Goal: Information Seeking & Learning: Learn about a topic

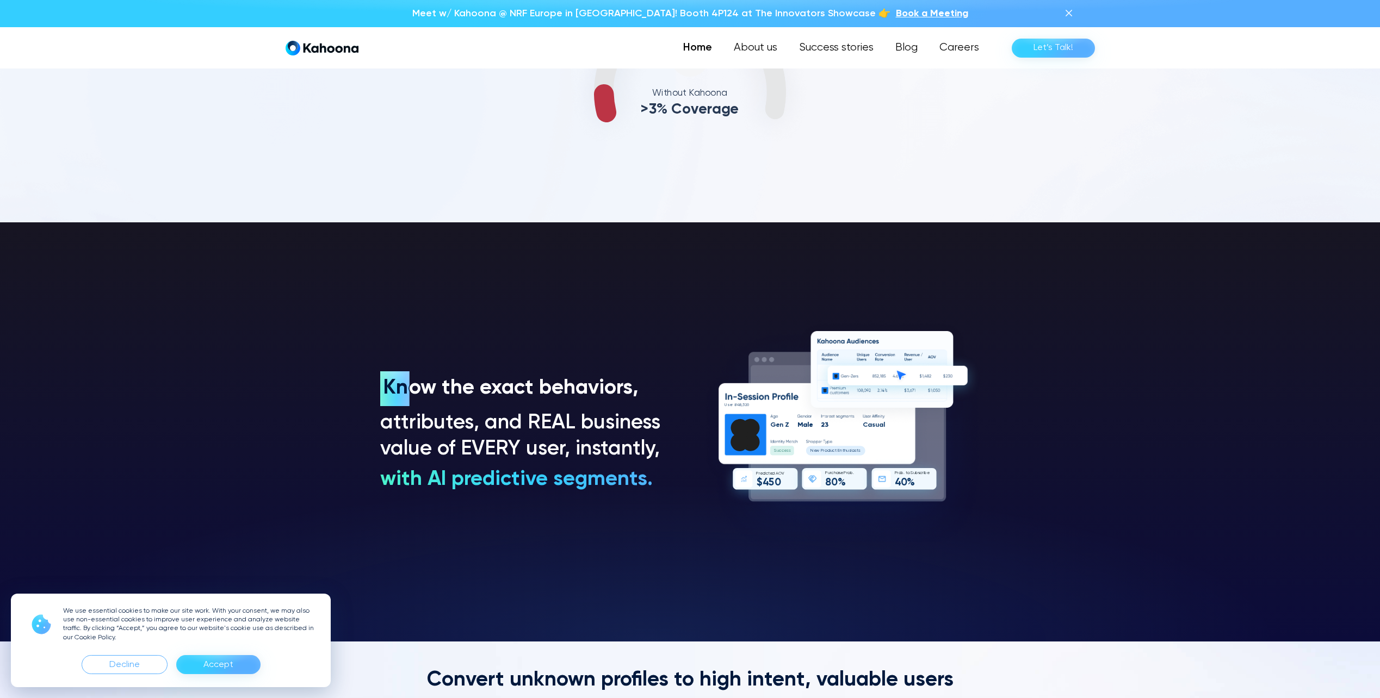
click at [204, 669] on div "Accept" at bounding box center [218, 664] width 30 height 17
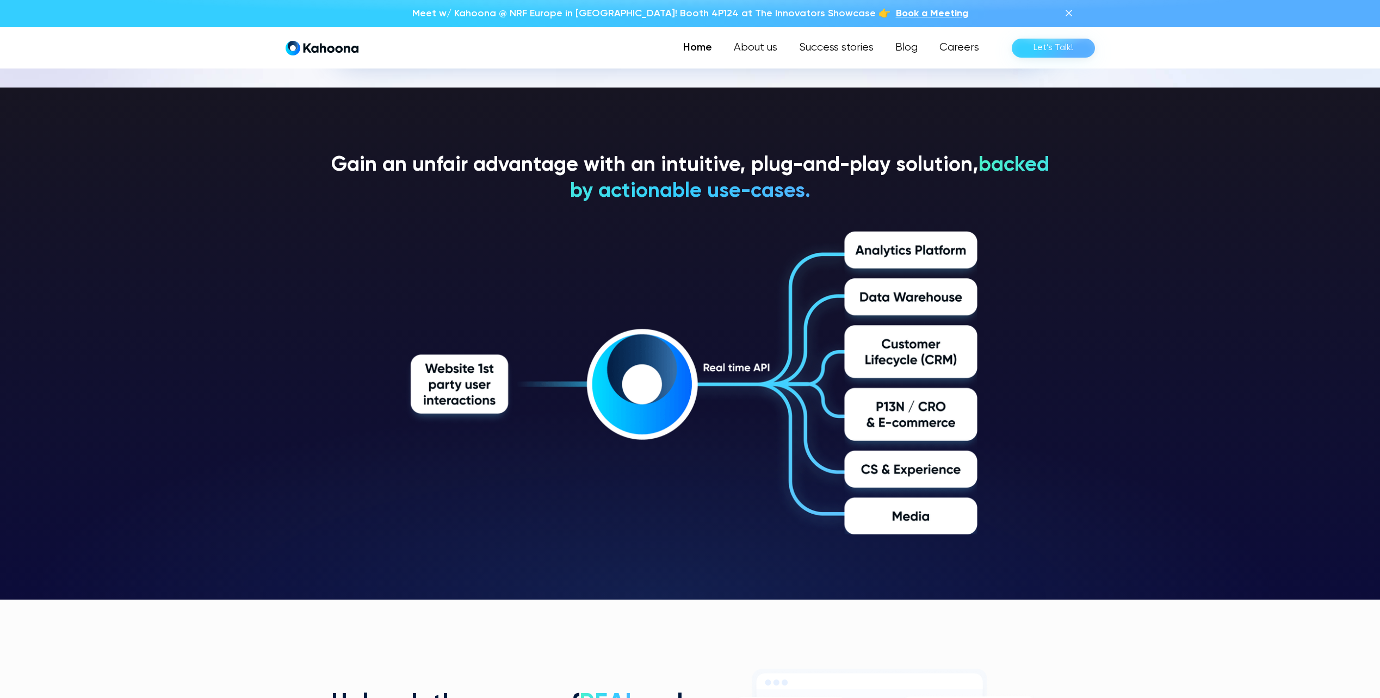
scroll to position [1907, 0]
drag, startPoint x: 764, startPoint y: 47, endPoint x: 767, endPoint y: 65, distance: 18.3
click at [764, 47] on link "About us" at bounding box center [755, 48] width 65 height 22
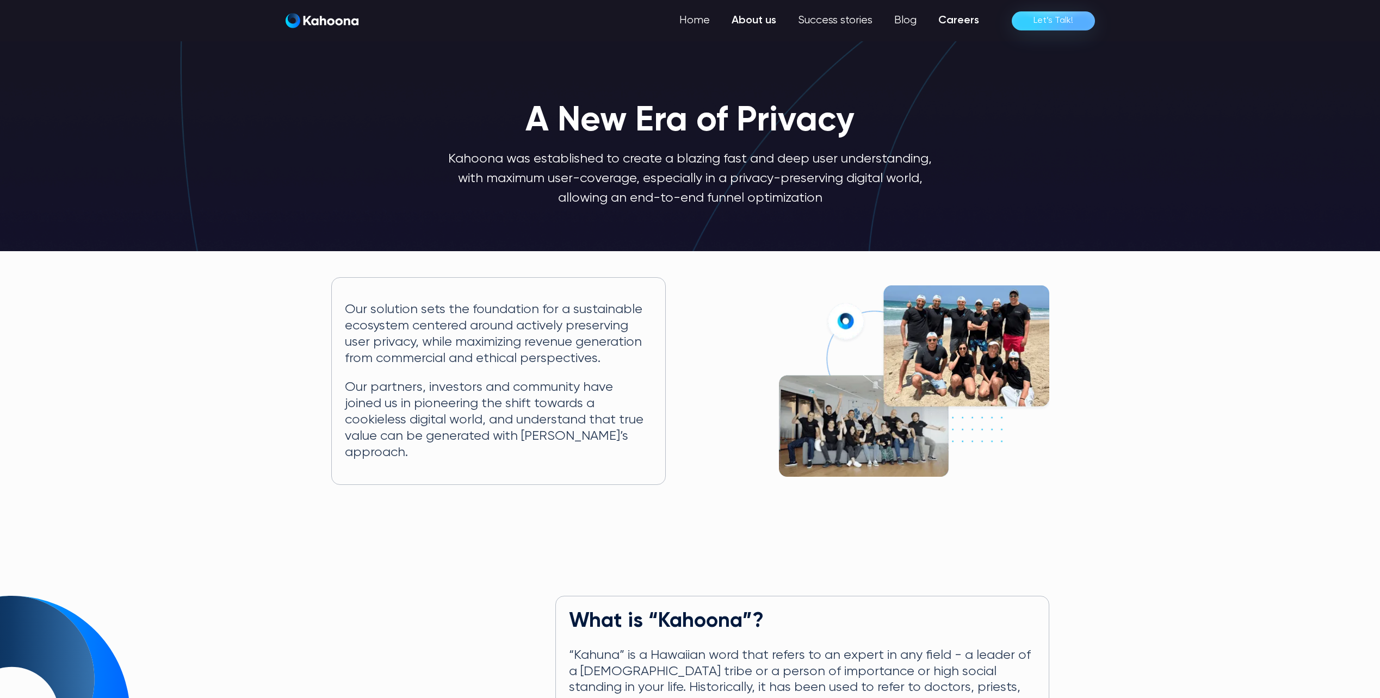
click at [964, 18] on link "Careers" at bounding box center [958, 21] width 63 height 22
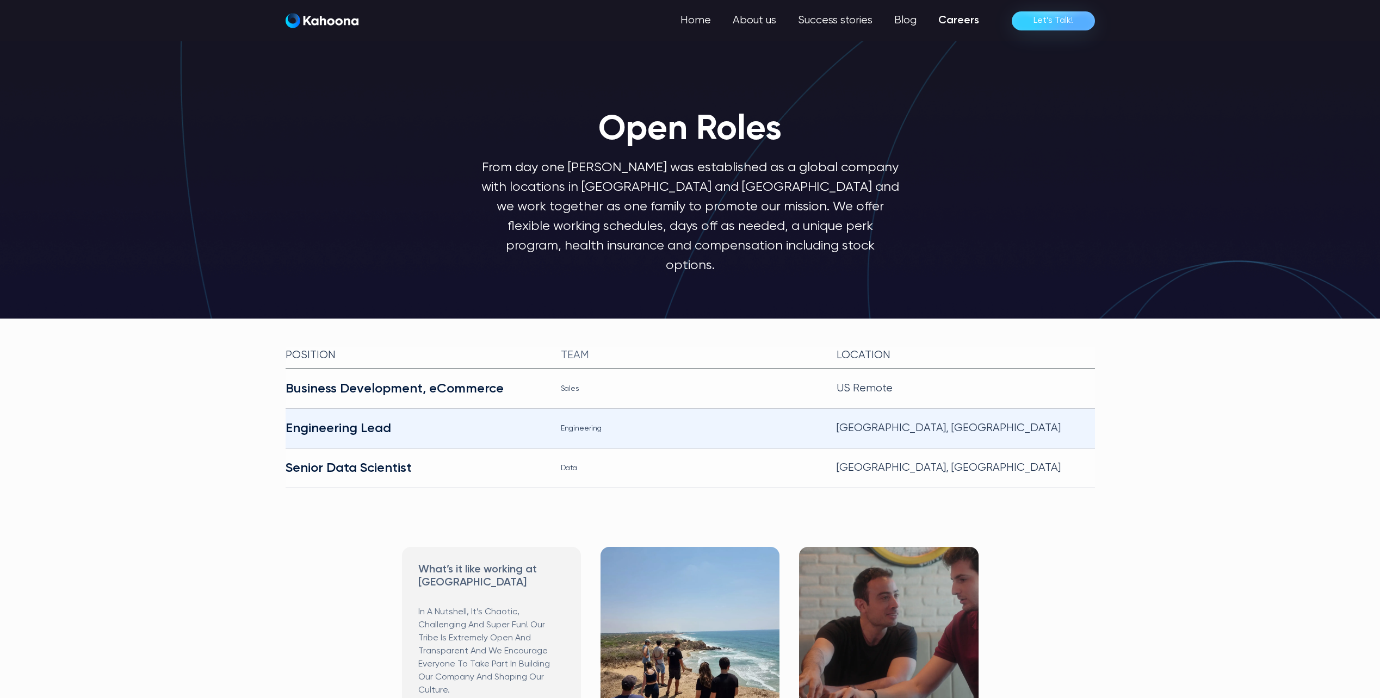
click at [324, 420] on div "Engineering Lead" at bounding box center [415, 428] width 258 height 17
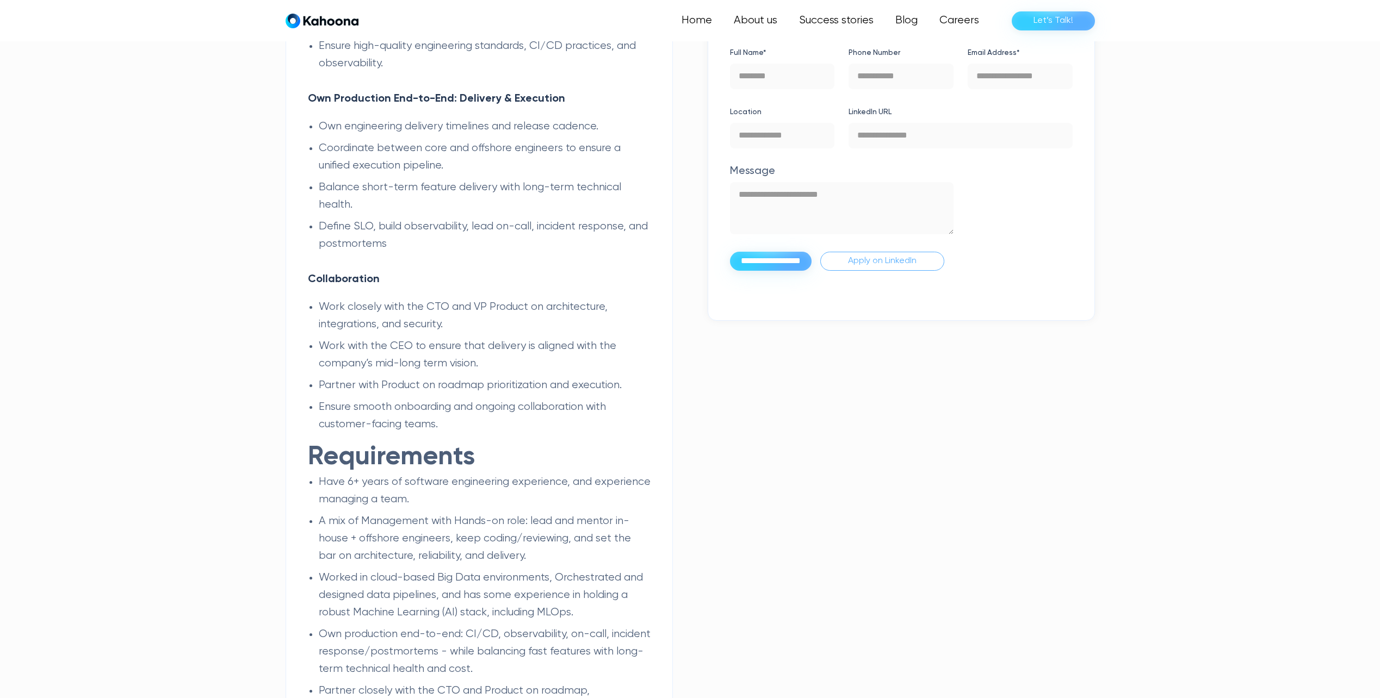
scroll to position [932, 0]
